Goal: Task Accomplishment & Management: Use online tool/utility

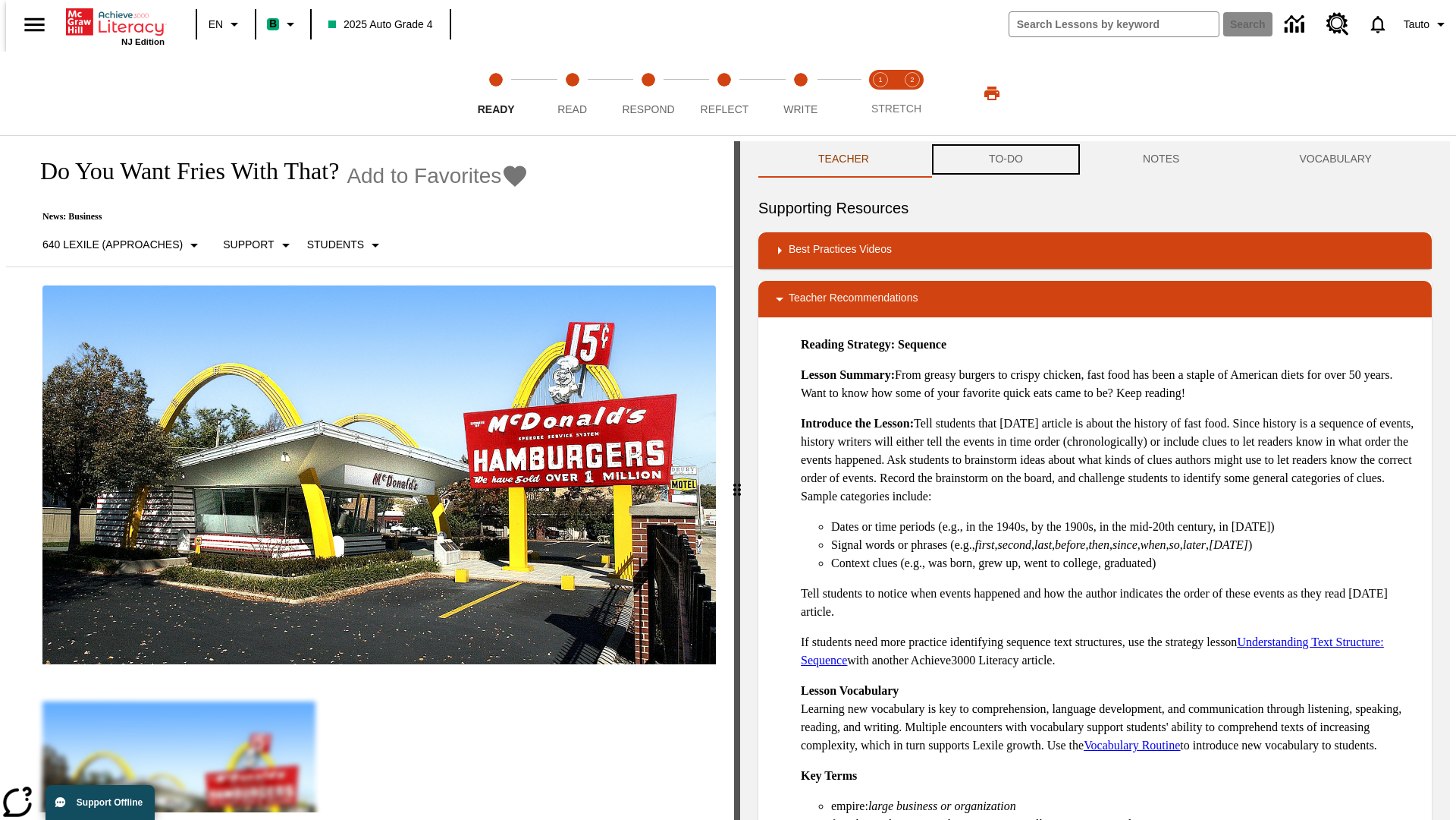
click at [1005, 159] on button "TO-DO" at bounding box center [1006, 159] width 154 height 37
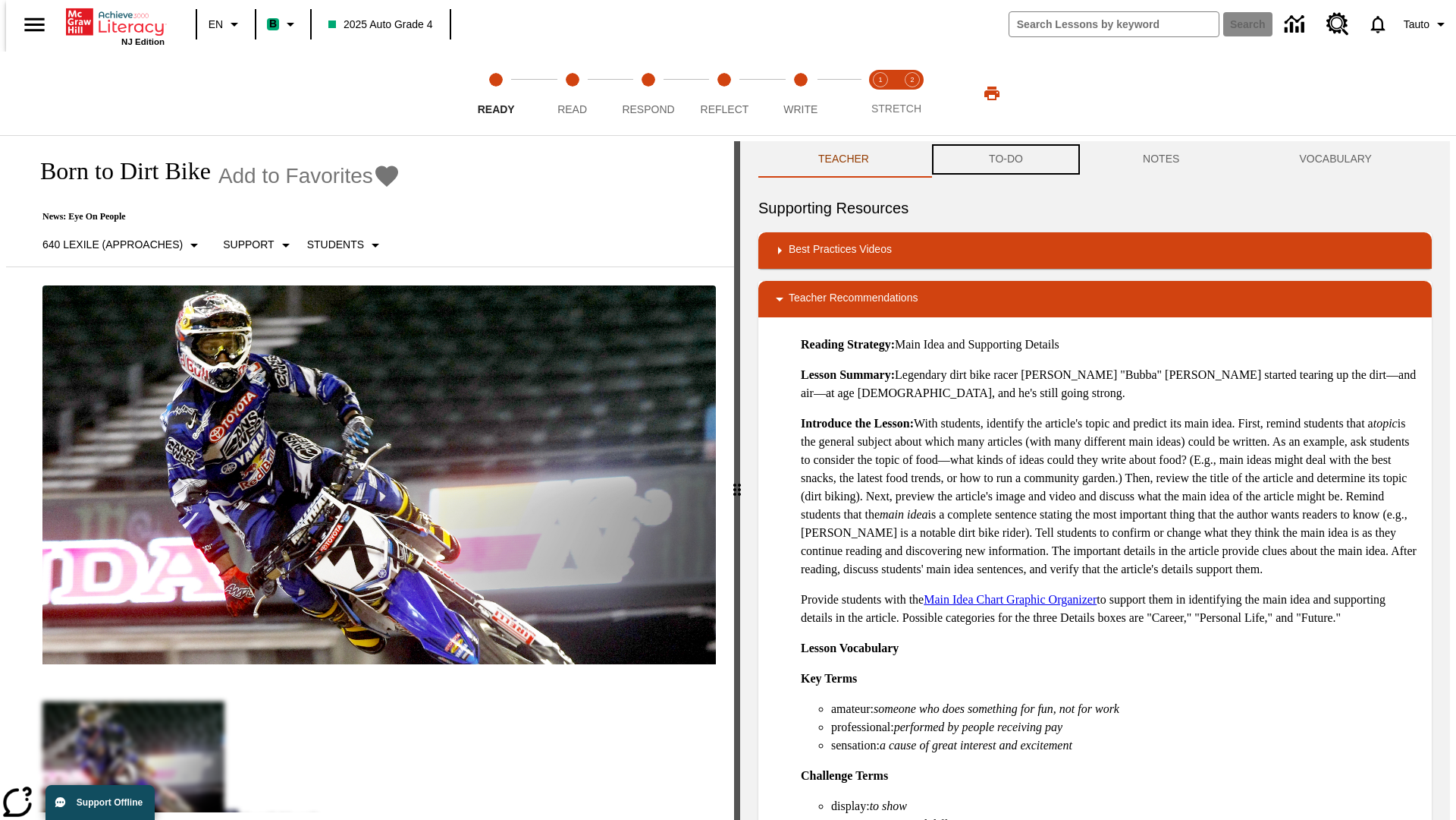
click at [1005, 159] on button "TO-DO" at bounding box center [1006, 159] width 154 height 37
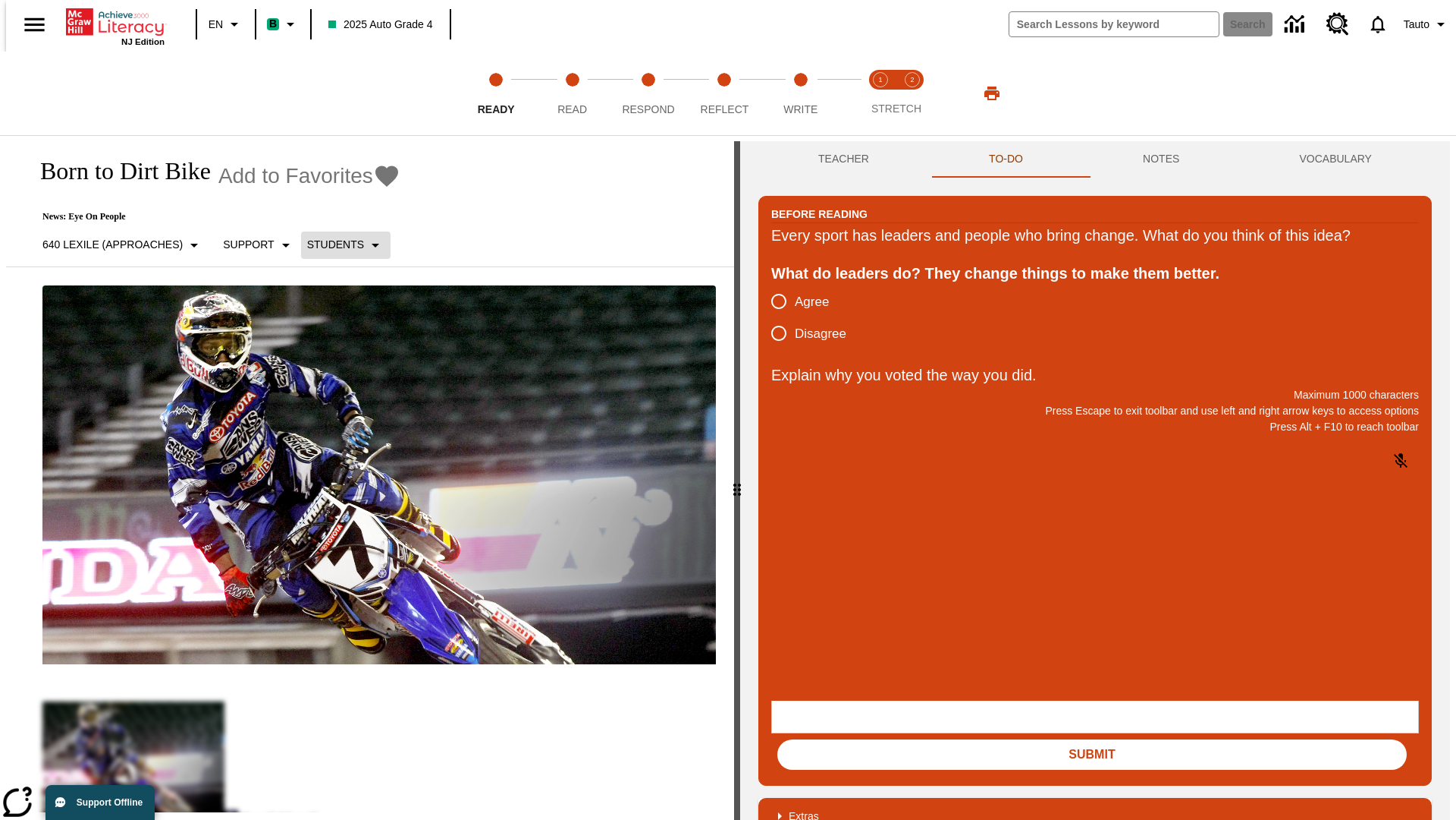
click at [337, 244] on p "Students" at bounding box center [336, 244] width 57 height 16
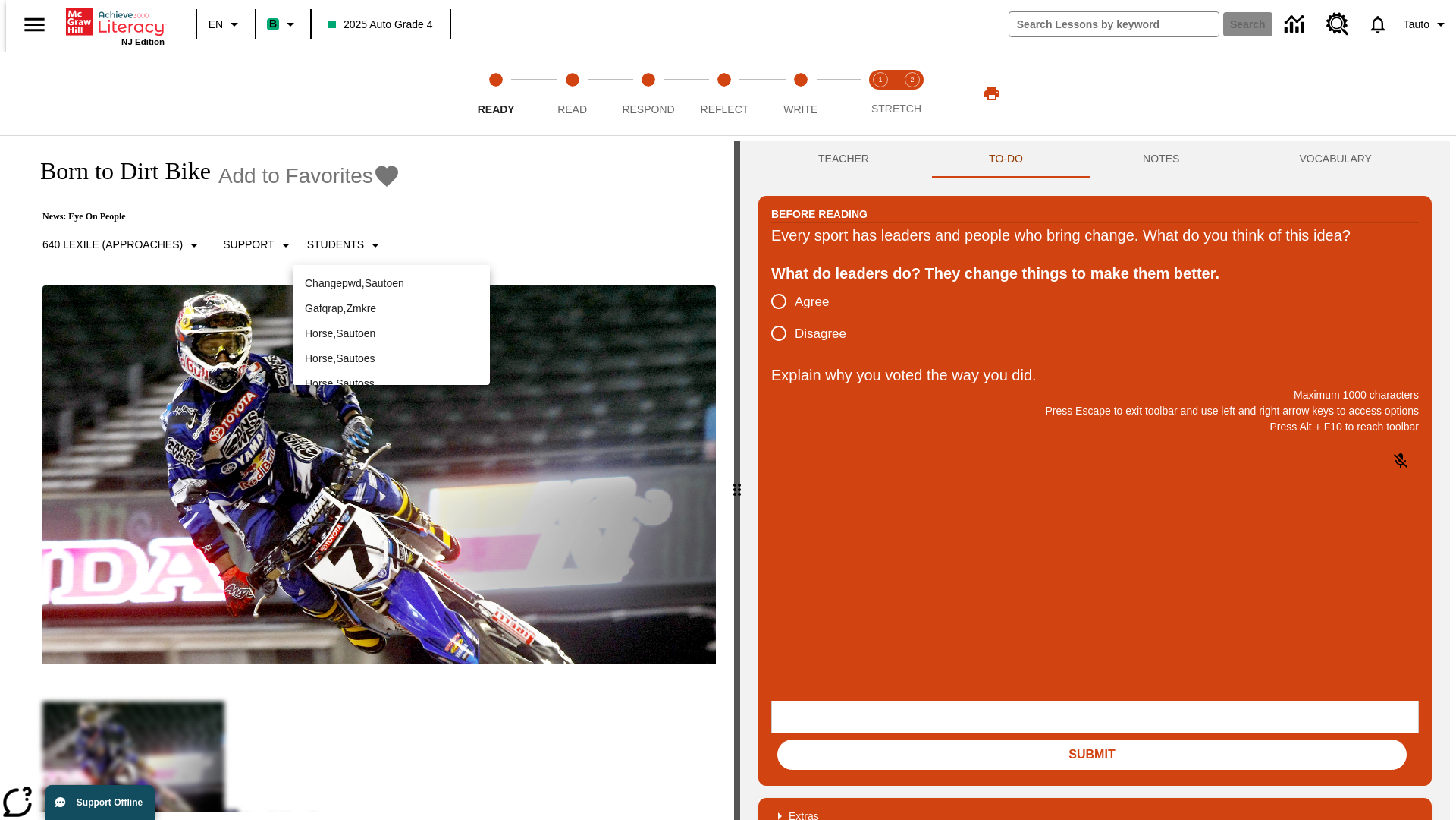
click at [391, 333] on p "Horse , Sautoen" at bounding box center [391, 333] width 173 height 16
